Goal: Information Seeking & Learning: Learn about a topic

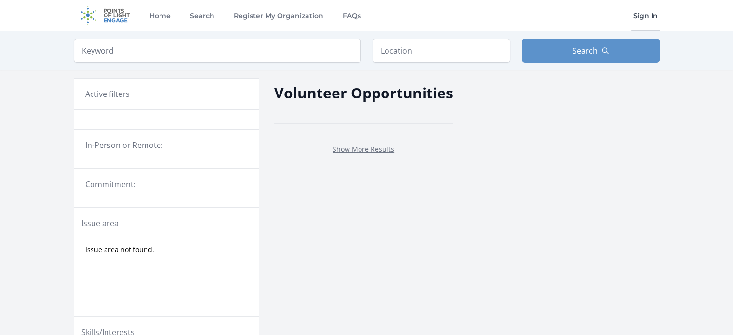
click at [635, 17] on link "Sign In" at bounding box center [645, 15] width 28 height 31
click at [97, 14] on img at bounding box center [105, 15] width 62 height 31
click at [160, 13] on link "Home" at bounding box center [159, 15] width 25 height 31
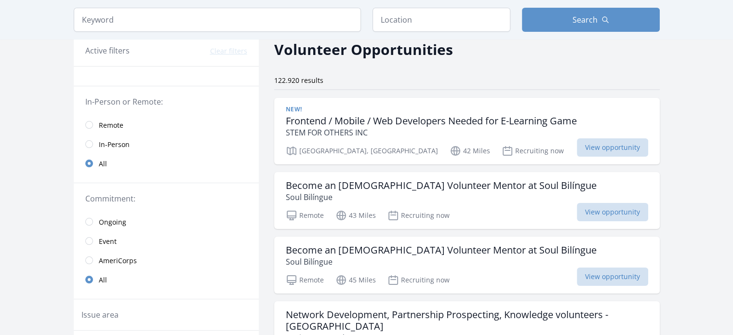
scroll to position [42, 0]
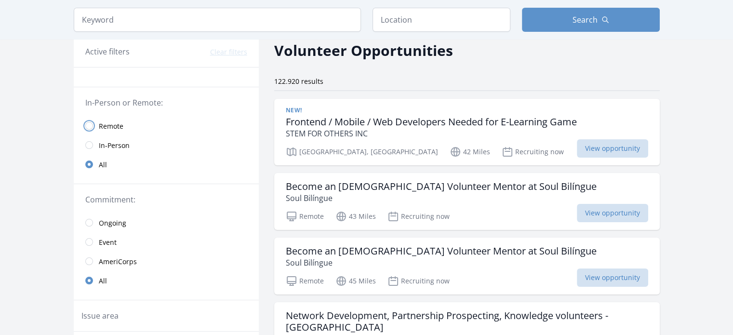
click at [90, 122] on input "radio" at bounding box center [89, 126] width 8 height 8
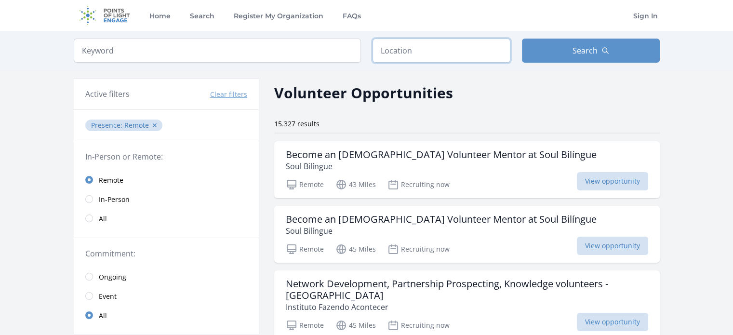
click at [403, 61] on input "text" at bounding box center [441, 51] width 138 height 24
type input "United Kingdom"
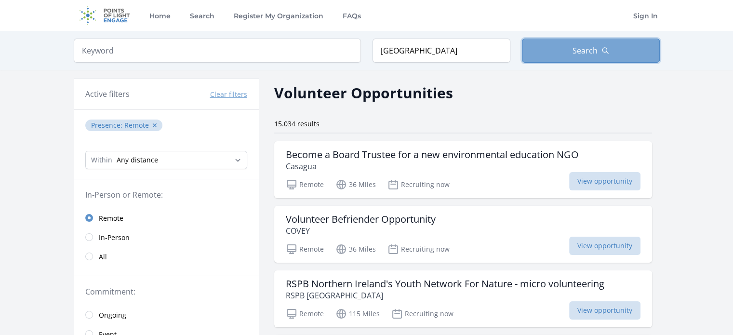
click at [537, 46] on button "Search" at bounding box center [591, 51] width 138 height 24
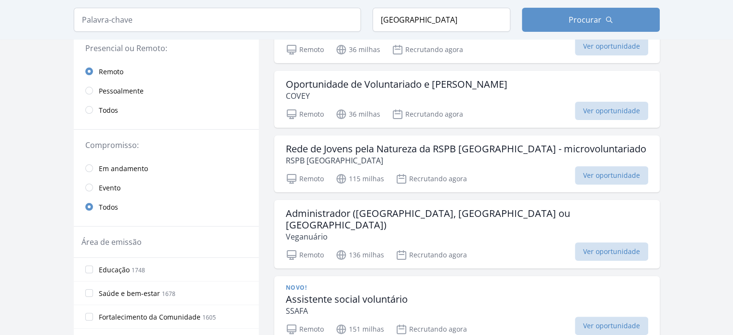
scroll to position [173, 0]
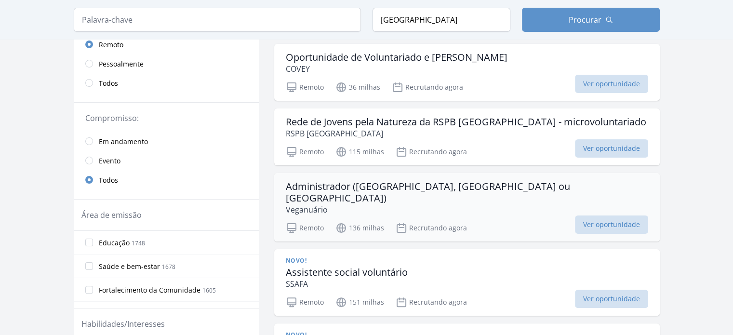
click at [399, 204] on p "Veganuário" at bounding box center [467, 210] width 362 height 12
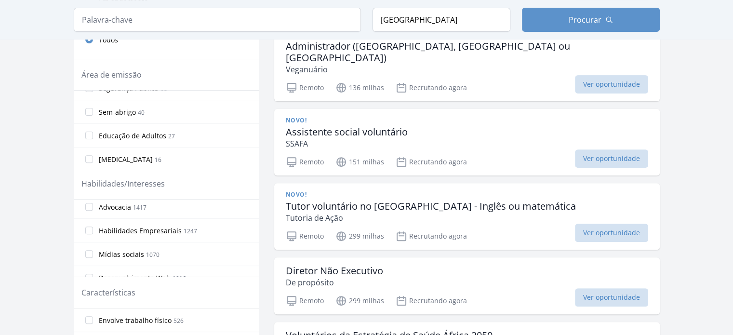
scroll to position [52, 0]
click at [89, 228] on input "Habilidades Empresariais 1247" at bounding box center [89, 230] width 8 height 8
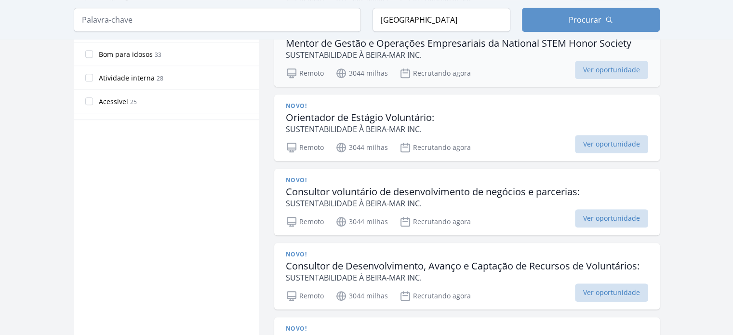
scroll to position [560, 0]
click at [347, 190] on font "Consultor voluntário de desenvolvimento de negócios e parcerias:" at bounding box center [433, 191] width 294 height 13
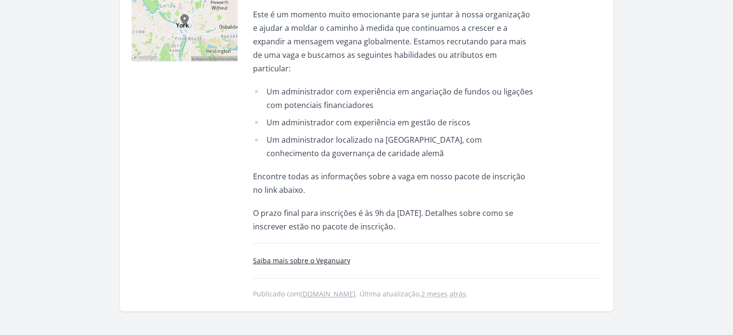
scroll to position [329, 0]
